Goal: Transaction & Acquisition: Purchase product/service

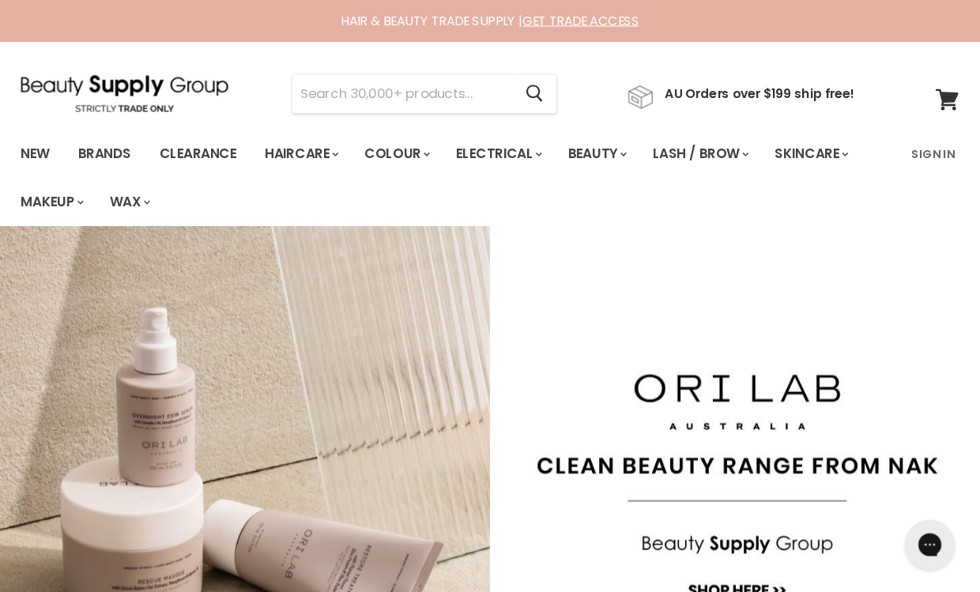
scroll to position [4, 0]
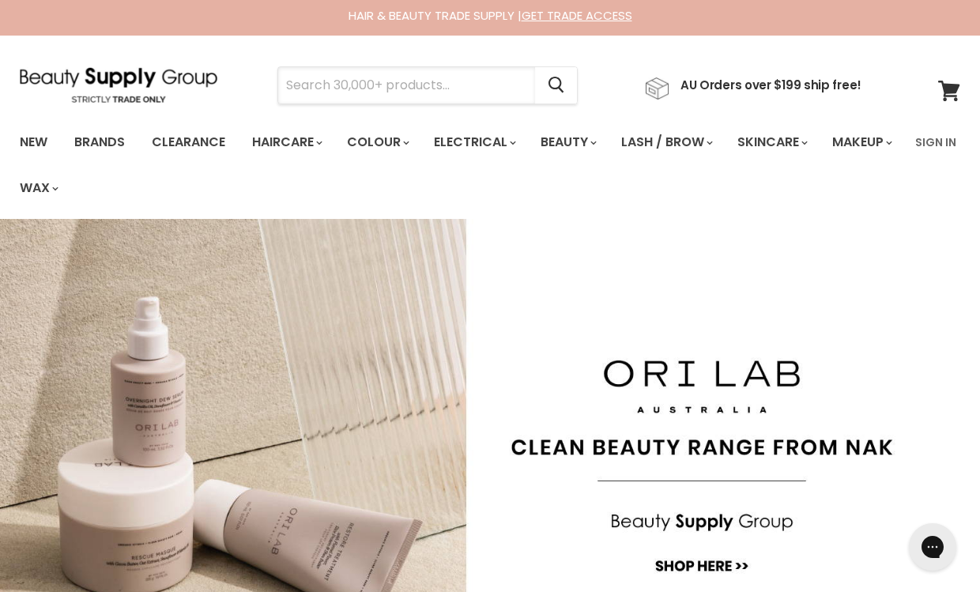
click at [373, 92] on input "Search" at bounding box center [406, 85] width 257 height 36
type input "R"
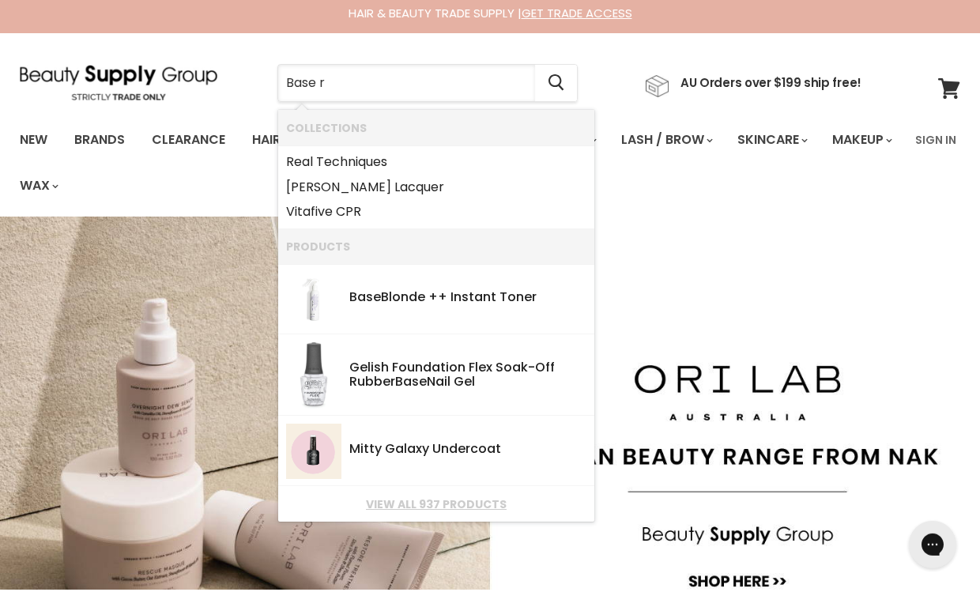
type input "Base"
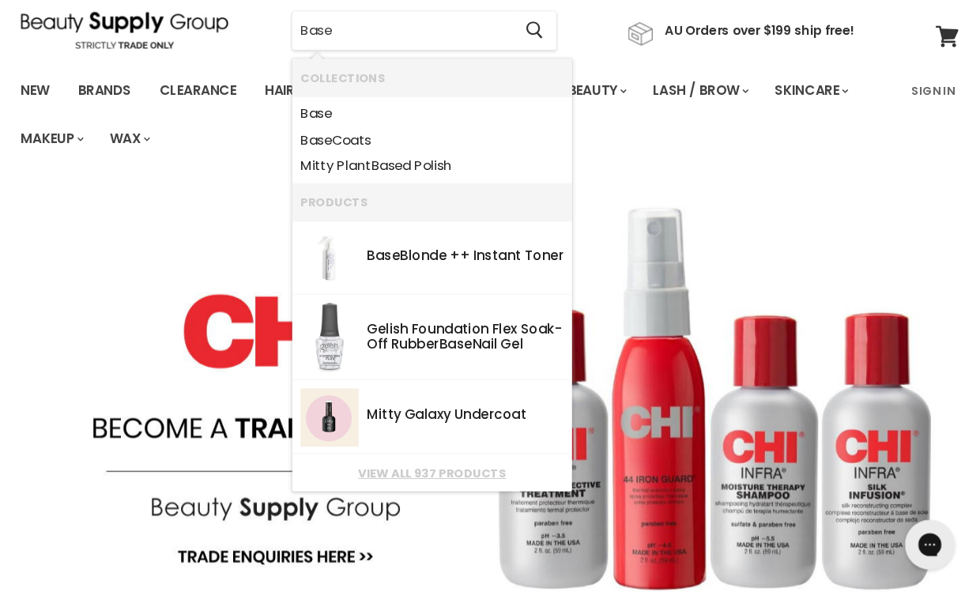
scroll to position [63, 0]
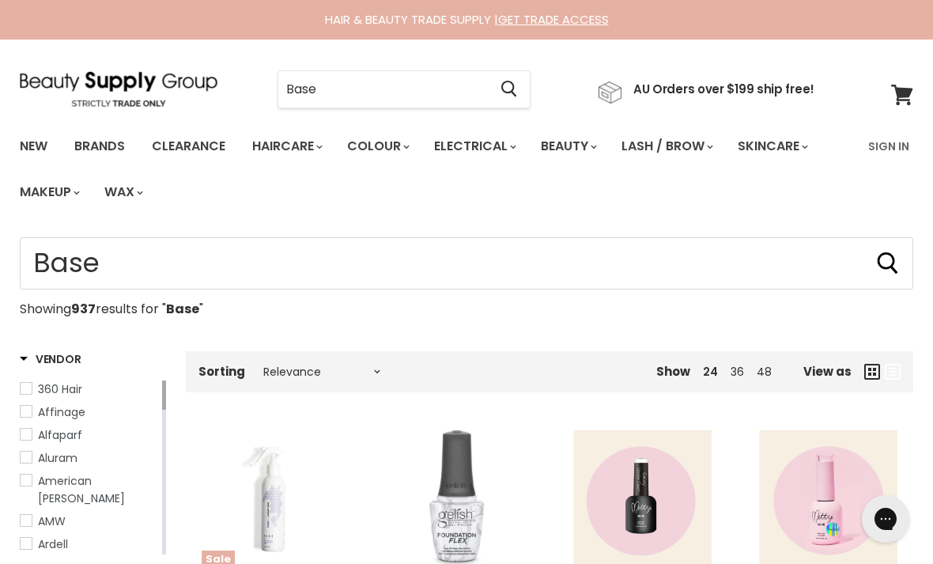
type input "Base"
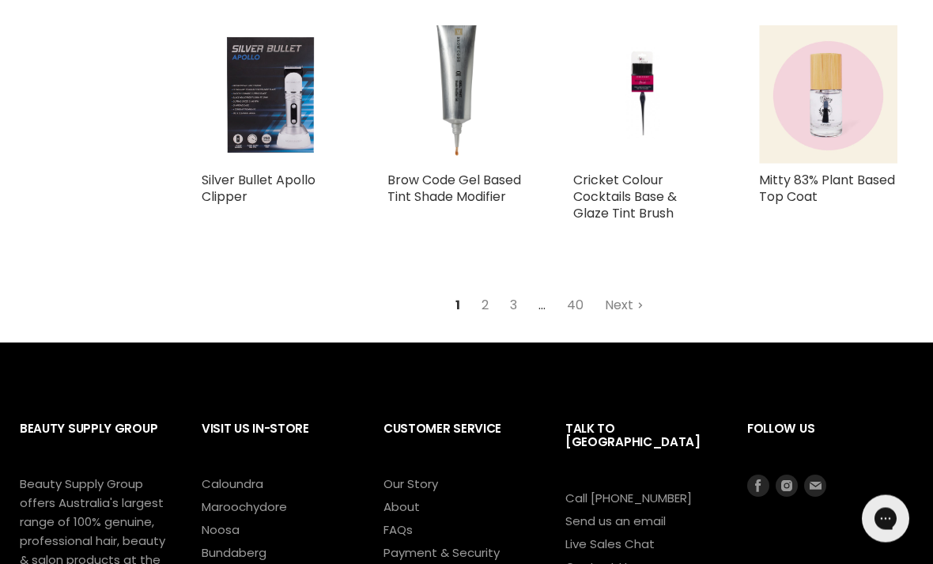
scroll to position [1731, 0]
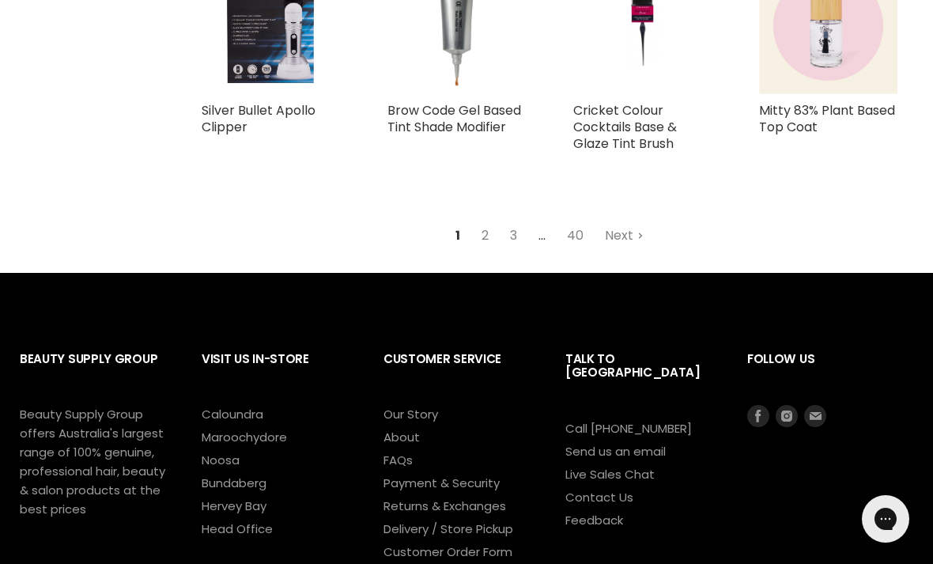
click at [486, 236] on link "2" at bounding box center [485, 235] width 25 height 28
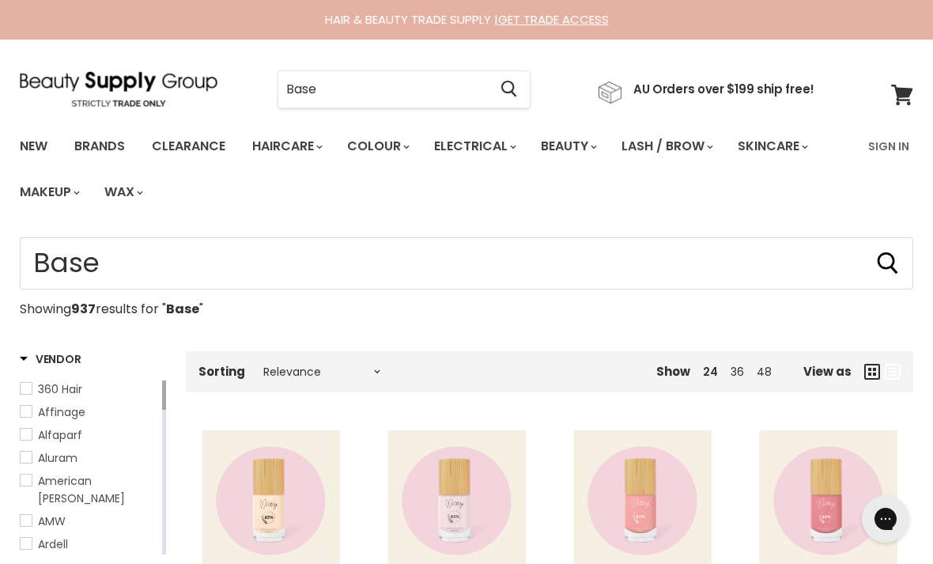
click at [358, 96] on input "Base" at bounding box center [383, 89] width 210 height 36
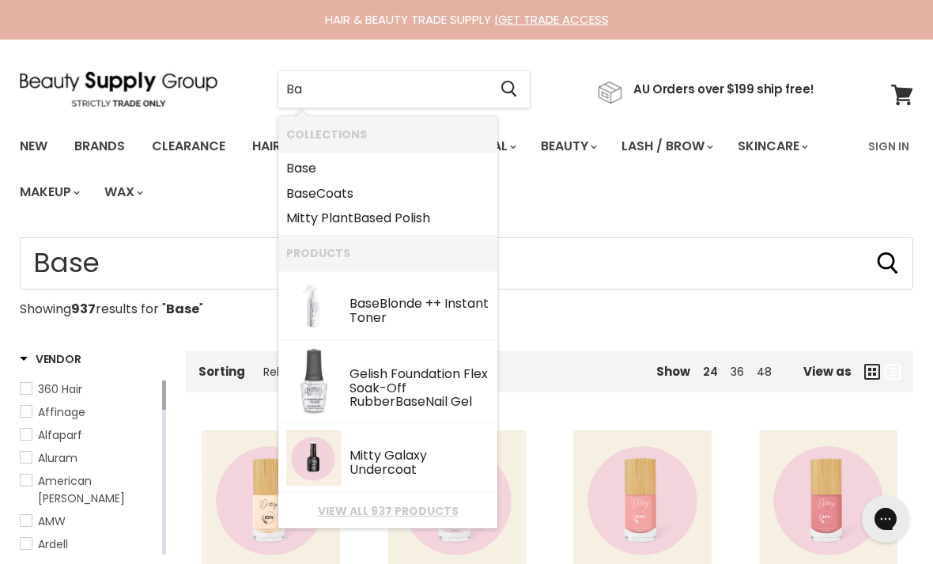
type input "B"
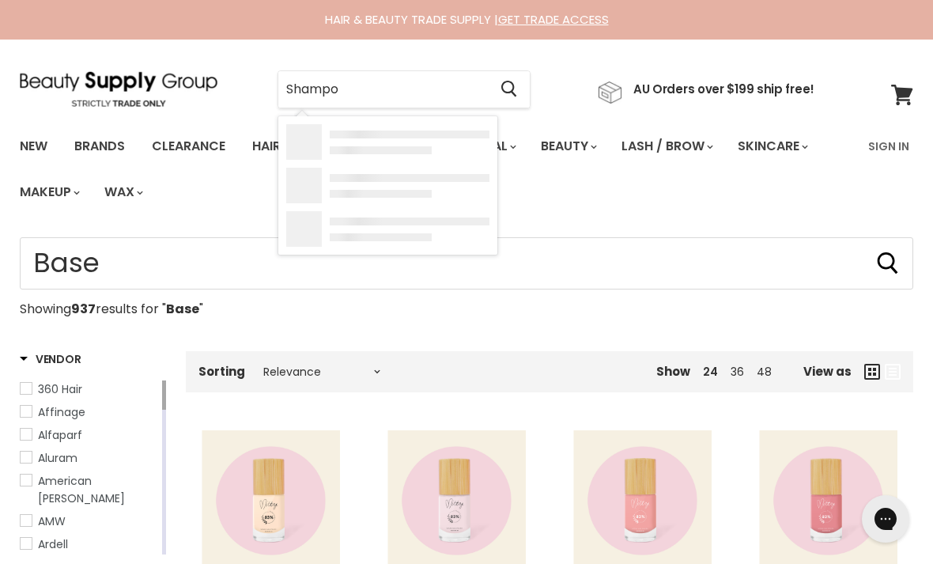
type input "Shampoo"
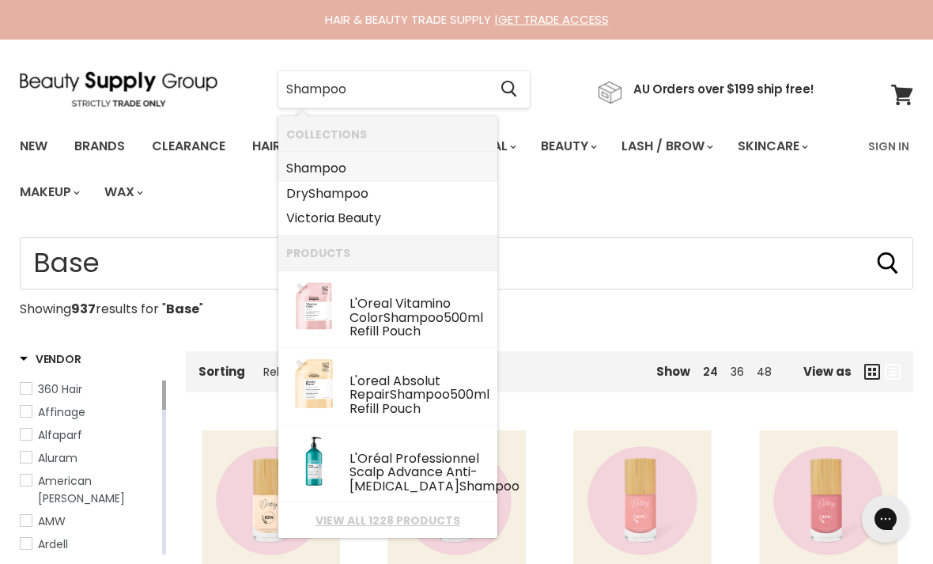
click at [340, 168] on b "Shampoo" at bounding box center [316, 168] width 60 height 18
